Goal: Book appointment/travel/reservation

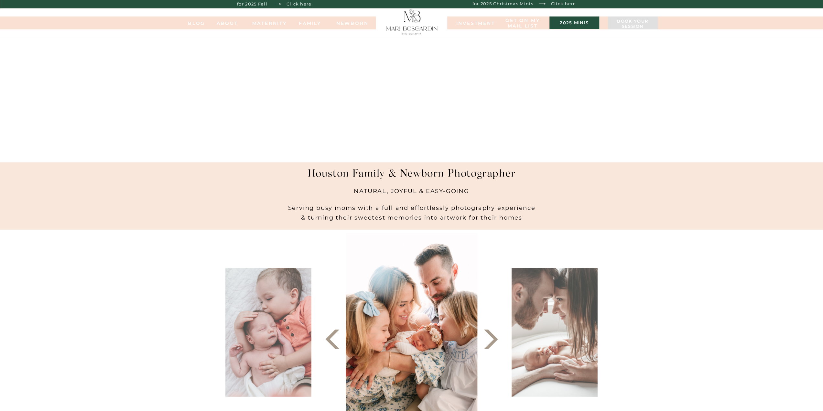
click at [583, 22] on h3 "2025 minis" at bounding box center [573, 23] width 43 height 6
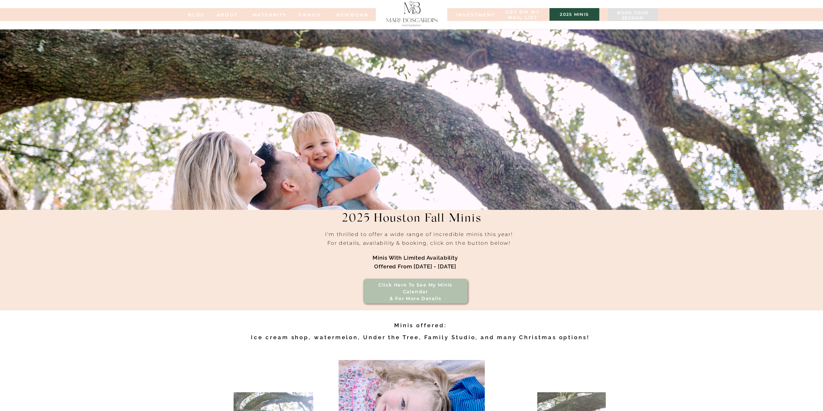
click at [403, 15] on div at bounding box center [411, 12] width 57 height 27
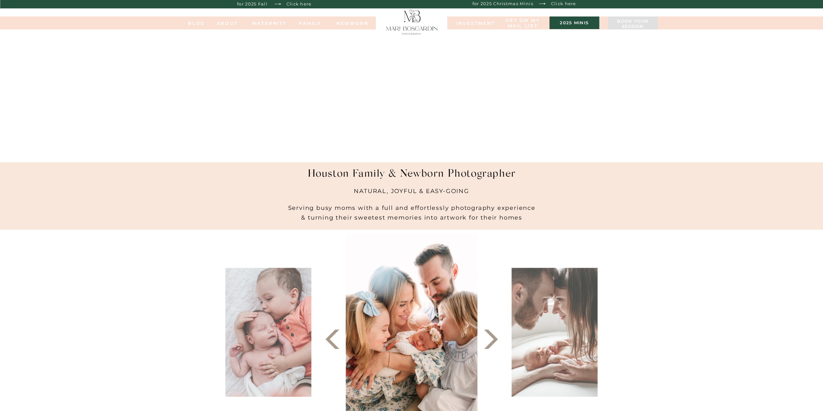
click at [262, 4] on p "for 2025 Fall Minis" at bounding box center [252, 4] width 42 height 8
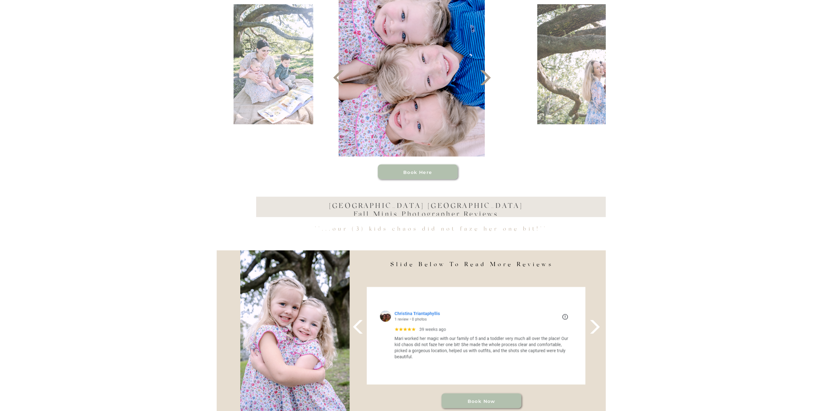
scroll to position [453, 0]
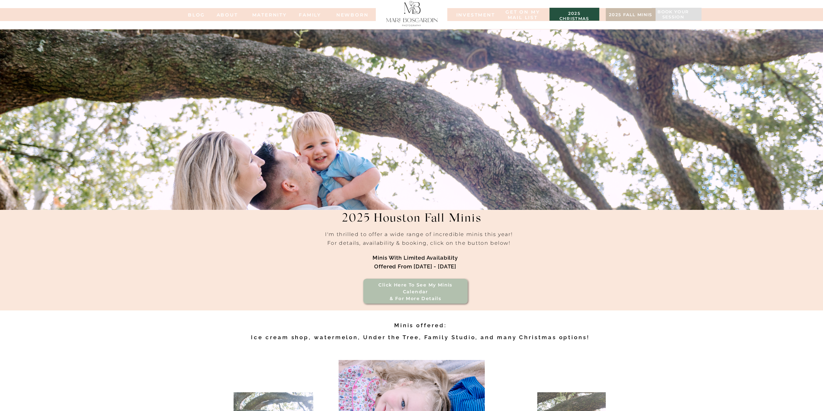
click at [413, 7] on div at bounding box center [411, 12] width 57 height 27
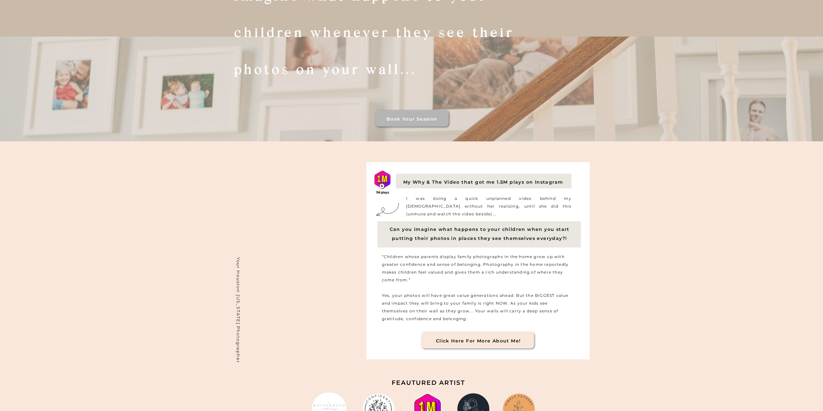
scroll to position [402, 0]
